Goal: Information Seeking & Learning: Find specific page/section

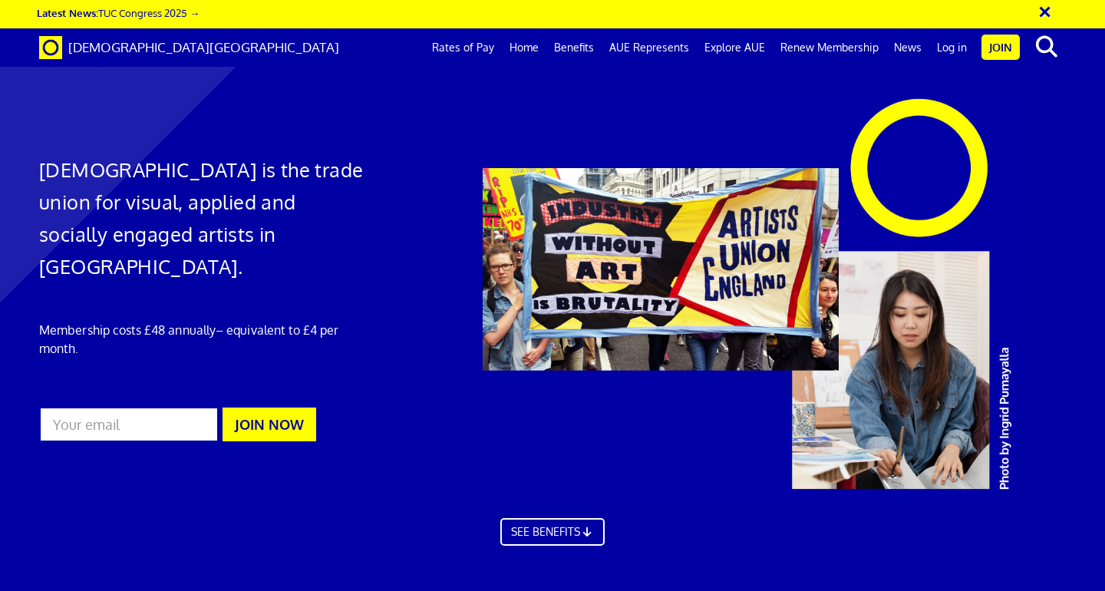
scroll to position [0, 8]
click at [486, 45] on link "Rates of Pay" at bounding box center [462, 47] width 77 height 38
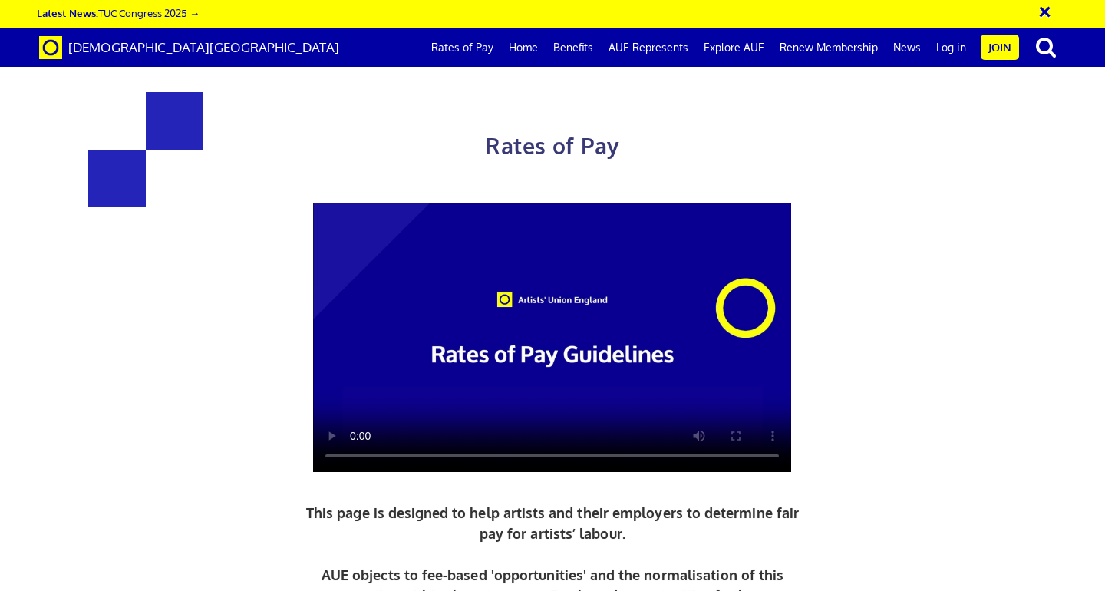
scroll to position [0, 8]
click at [522, 48] on link "Home" at bounding box center [523, 47] width 44 height 38
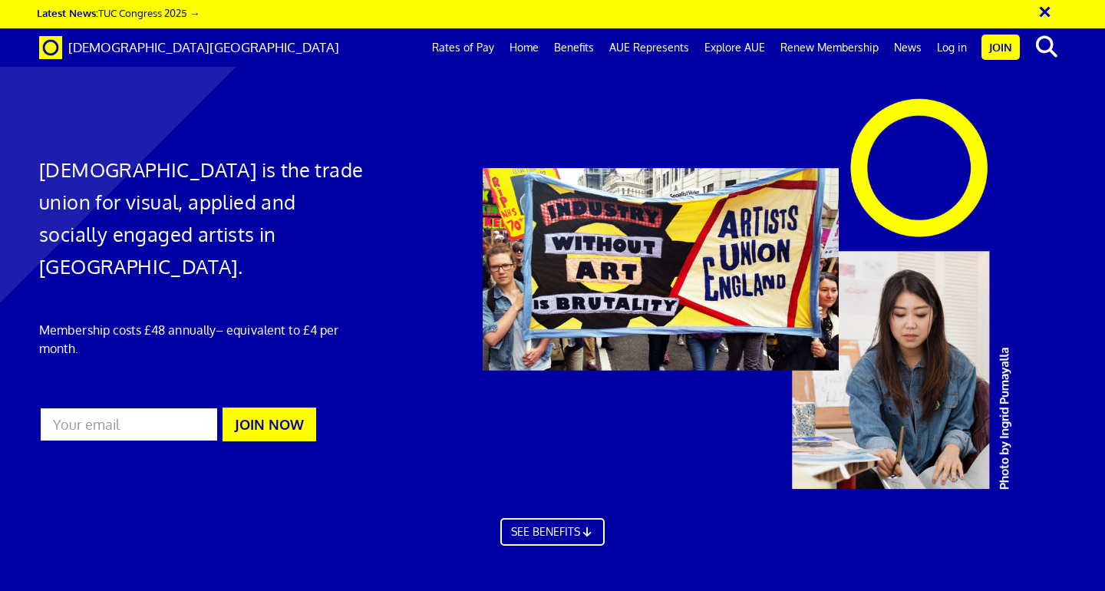
scroll to position [578, 0]
